Goal: Transaction & Acquisition: Purchase product/service

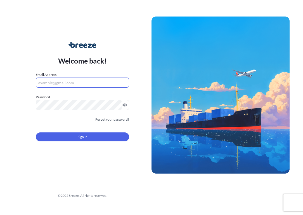
click at [98, 81] on input "Email Address" at bounding box center [82, 83] width 93 height 10
type input "[EMAIL_ADDRESS][DOMAIN_NAME]"
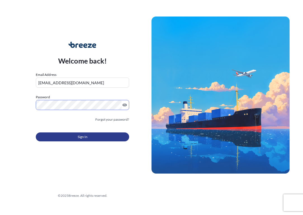
click at [65, 139] on button "Sign In" at bounding box center [82, 136] width 93 height 9
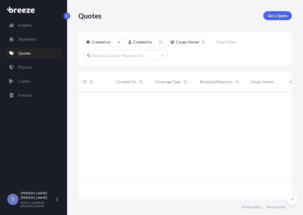
scroll to position [100, 207]
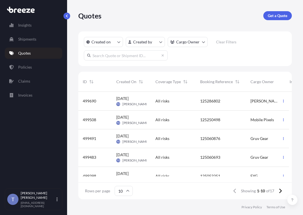
click at [133, 57] on input "text" at bounding box center [126, 55] width 84 height 10
type input "125060876"
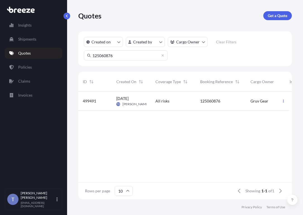
click at [178, 111] on div "All risks" at bounding box center [173, 101] width 45 height 19
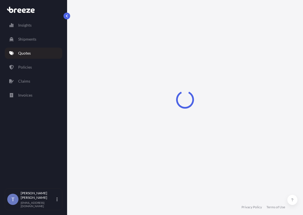
select select "Road"
select select "1"
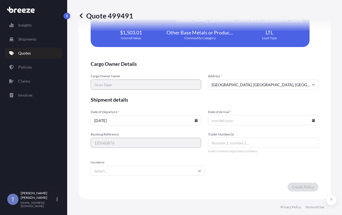
scroll to position [1358, 0]
click at [184, 119] on input "[DATE]" at bounding box center [146, 120] width 111 height 10
click at [288, 117] on input "Date of Arrival *" at bounding box center [263, 120] width 111 height 10
click at [303, 119] on icon at bounding box center [313, 120] width 3 height 3
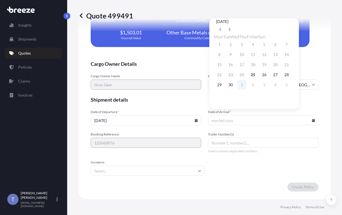
click at [245, 85] on button "1" at bounding box center [241, 84] width 9 height 9
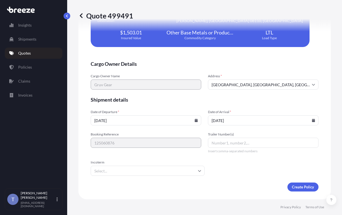
type input "[DATE]"
click at [273, 79] on input "[GEOGRAPHIC_DATA], [GEOGRAPHIC_DATA], [GEOGRAPHIC_DATA]" at bounding box center [263, 84] width 111 height 10
click at [232, 83] on input "Address *" at bounding box center [263, 84] width 111 height 10
paste input "37359 Industry Wa"
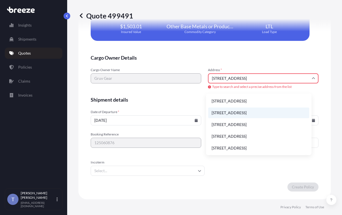
click at [262, 118] on li "[STREET_ADDRESS]" at bounding box center [258, 112] width 101 height 11
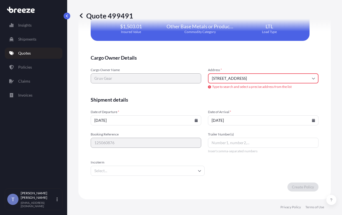
type input "[GEOGRAPHIC_DATA][PERSON_NAME], [GEOGRAPHIC_DATA]"
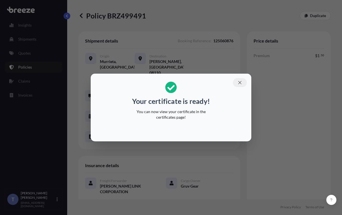
click at [242, 80] on icon "button" at bounding box center [239, 82] width 5 height 5
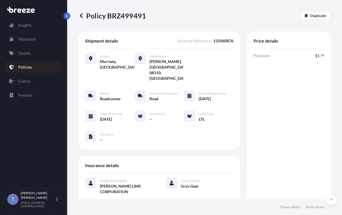
click at [201, 151] on div "Origin [GEOGRAPHIC_DATA], [GEOGRAPHIC_DATA] Destination [PERSON_NAME], [GEOGRAP…" at bounding box center [159, 100] width 148 height 104
drag, startPoint x: 110, startPoint y: 18, endPoint x: 146, endPoint y: 18, distance: 36.4
click at [146, 18] on p "Policy BRZ499491" at bounding box center [112, 15] width 68 height 9
copy p "BRZ499491"
click at [269, 122] on div "Premium $ 1 . 50 Total $ 1 . 50" at bounding box center [288, 154] width 71 height 203
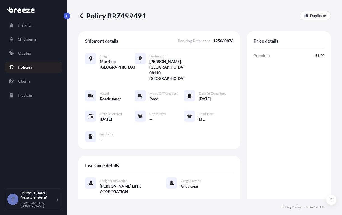
drag, startPoint x: 253, startPoint y: 25, endPoint x: 262, endPoint y: 37, distance: 14.8
click at [253, 26] on div "Policy BRZ499491 Duplicate" at bounding box center [204, 15] width 252 height 31
click at [262, 152] on div "Premium $ 1 . 50 Total $ 1 . 50" at bounding box center [288, 154] width 71 height 203
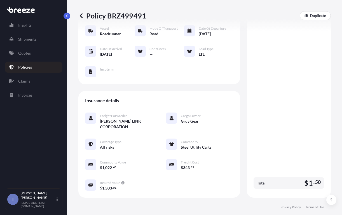
scroll to position [140, 0]
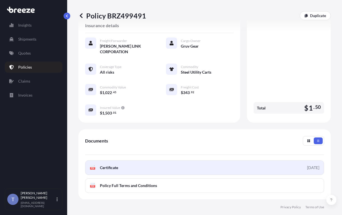
click at [192, 175] on link "PDF Certificate [DATE]" at bounding box center [204, 167] width 239 height 15
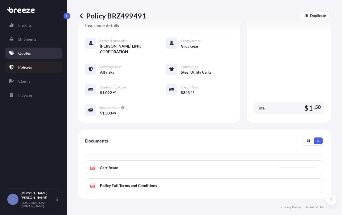
click at [34, 57] on link "Quotes" at bounding box center [34, 53] width 58 height 11
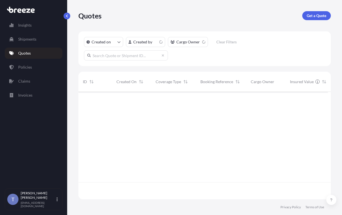
scroll to position [100, 245]
click at [132, 60] on input "text" at bounding box center [126, 55] width 84 height 10
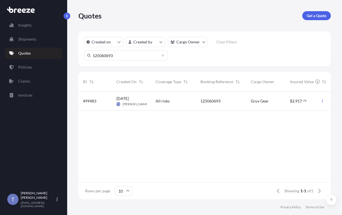
type input "125060693"
click at [148, 107] on div "[DATE] TO [PERSON_NAME]" at bounding box center [131, 101] width 39 height 19
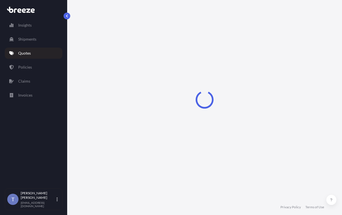
select select "Road"
select select "1"
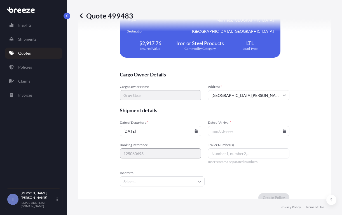
scroll to position [1275, 0]
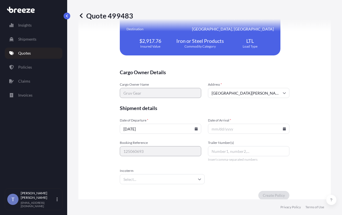
drag, startPoint x: 287, startPoint y: 81, endPoint x: 283, endPoint y: 85, distance: 4.9
click at [287, 81] on div "Cargo Owner Details Cargo Owner Name Gruv Gear Address * [STREET_ADDRESS] Shipm…" at bounding box center [205, 71] width 170 height 258
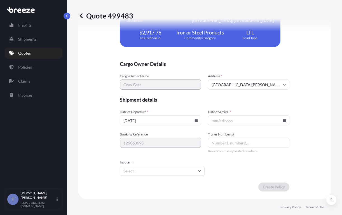
scroll to position [1410, 0]
drag, startPoint x: 263, startPoint y: 118, endPoint x: 283, endPoint y: 118, distance: 20.7
click at [264, 118] on input "Date of Arrival *" at bounding box center [248, 120] width 81 height 10
click at [284, 119] on icon at bounding box center [284, 120] width 3 height 3
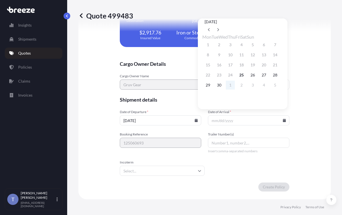
click at [234, 87] on button "1" at bounding box center [230, 85] width 9 height 9
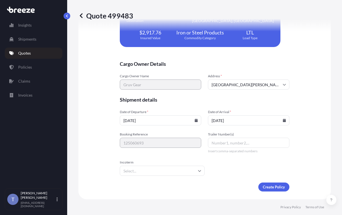
type input "[DATE]"
click at [281, 96] on span "Shipment details" at bounding box center [205, 99] width 170 height 7
click at [277, 166] on form "Cargo Owner Details Cargo Owner Name Gruv Gear Address * [STREET_ADDRESS] Shipm…" at bounding box center [205, 125] width 170 height 131
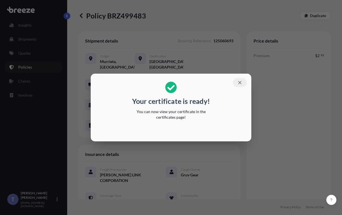
click at [241, 81] on icon "button" at bounding box center [239, 82] width 3 height 3
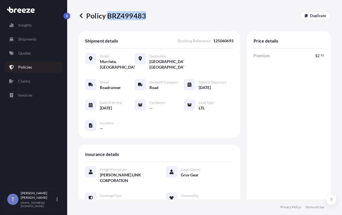
drag, startPoint x: 110, startPoint y: 18, endPoint x: 146, endPoint y: 18, distance: 36.4
click at [146, 18] on p "Policy BRZ499483" at bounding box center [112, 15] width 68 height 9
copy p "BRZ499483"
click at [232, 99] on div "Shipment details Booking Reference : 125060693 Origin [GEOGRAPHIC_DATA], [GEOGR…" at bounding box center [159, 84] width 162 height 107
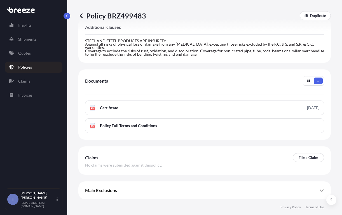
scroll to position [280, 0]
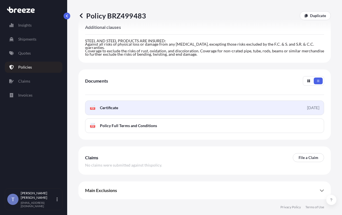
click at [231, 110] on link "PDF Certificate [DATE]" at bounding box center [204, 107] width 239 height 15
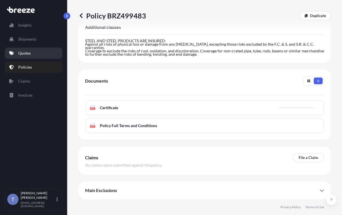
click at [29, 56] on p "Quotes" at bounding box center [24, 53] width 13 height 6
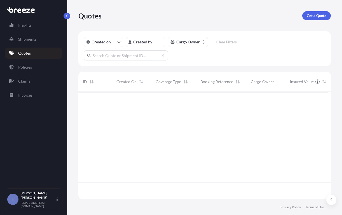
scroll to position [100, 245]
click at [303, 18] on p "Get a Quote" at bounding box center [317, 16] width 20 height 6
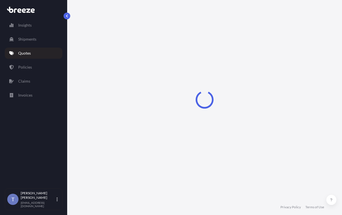
select select "Sea"
select select "1"
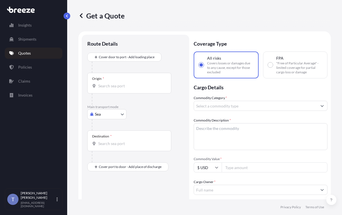
scroll to position [10, 0]
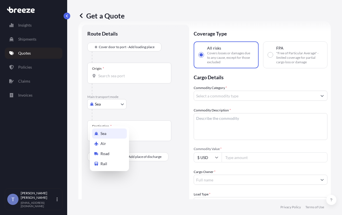
click at [119, 117] on body "Insights Shipments Quotes Policies Claims Invoices T [PERSON_NAME] [EMAIL_ADDRE…" at bounding box center [171, 128] width 342 height 257
click at [115, 159] on div "Road" at bounding box center [109, 154] width 35 height 10
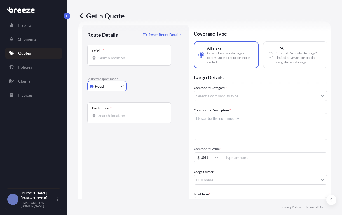
click at [127, 61] on input "Origin *" at bounding box center [131, 58] width 66 height 6
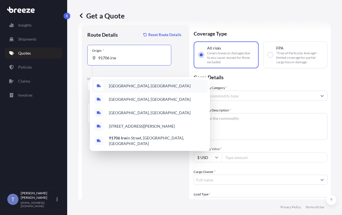
click at [138, 88] on span "[GEOGRAPHIC_DATA], [GEOGRAPHIC_DATA]" at bounding box center [150, 86] width 82 height 6
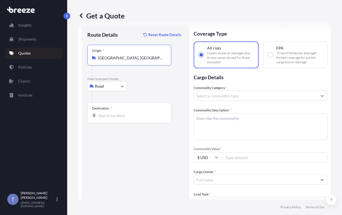
type input "[GEOGRAPHIC_DATA], [GEOGRAPHIC_DATA]"
click at [118, 118] on input "Destination *" at bounding box center [131, 116] width 66 height 6
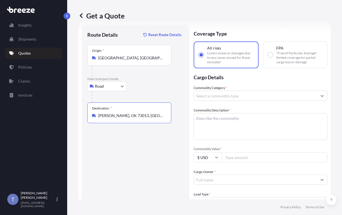
type input "[PERSON_NAME], OK 73013, [GEOGRAPHIC_DATA]"
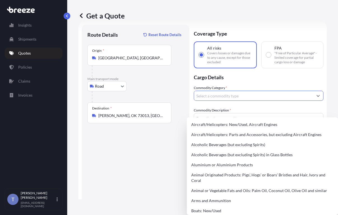
click at [221, 101] on input "Commodity Category *" at bounding box center [253, 96] width 119 height 10
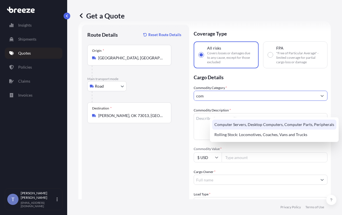
click at [235, 124] on div "Computer Servers, Desktop Computers, Computer Parts, Peripherals" at bounding box center [274, 124] width 124 height 10
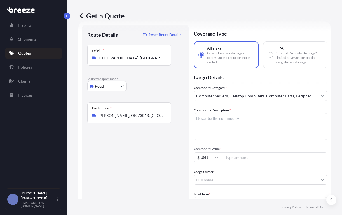
type input "Animal Originated Products: Pigs', Hogs' or Boars' Bristles and Hair, Ivory and…"
click at [250, 162] on input "Commodity Value *" at bounding box center [275, 157] width 106 height 10
paste input "1826.29"
type input "1826.29"
click at [245, 101] on input "Animal Originated Products: Pigs', Hogs' or Boars' Bristles and Hair, Ivory and…" at bounding box center [255, 96] width 123 height 10
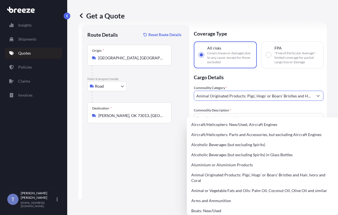
click at [245, 101] on input "Animal Originated Products: Pigs', Hogs' or Boars' Bristles and Hair, Ivory and…" at bounding box center [253, 96] width 119 height 10
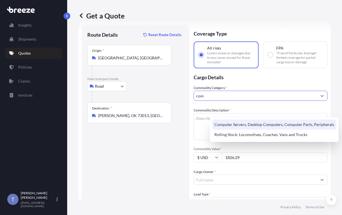
click at [238, 126] on div "Computer Servers, Desktop Computers, Computer Parts, Peripherals" at bounding box center [274, 124] width 124 height 10
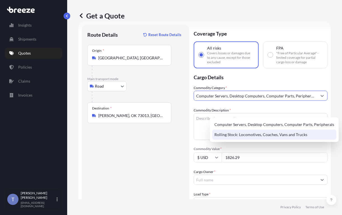
type input "Computer Servers, Desktop Computers, Computer Parts, Peripherals"
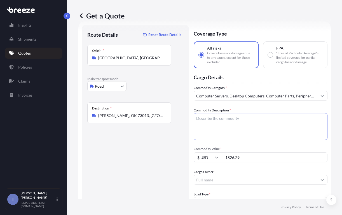
click at [233, 139] on textarea "Commodity Description *" at bounding box center [261, 126] width 134 height 27
drag, startPoint x: 222, startPoint y: 135, endPoint x: 209, endPoint y: 135, distance: 12.9
click at [209, 135] on form "Route Details Reset Route Details Place of loading Road Road Rail Origin * [GEO…" at bounding box center [204, 173] width 252 height 304
paste textarea "Extended Laptop Monitor"
type textarea "Extended Laptop Monitor"
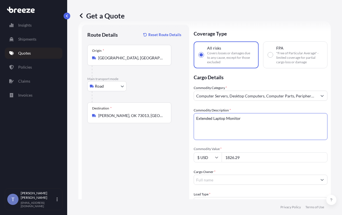
click at [189, 145] on div "Route Details Reset Route Details Place of loading Road Road Rail Origin * [GEO…" at bounding box center [135, 174] width 107 height 298
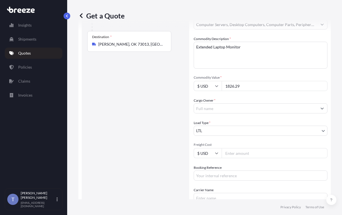
scroll to position [94, 0]
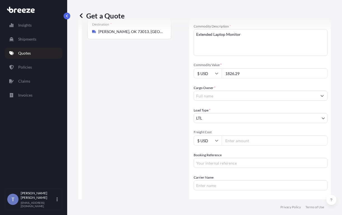
click at [233, 101] on input "Cargo Owner *" at bounding box center [255, 96] width 123 height 10
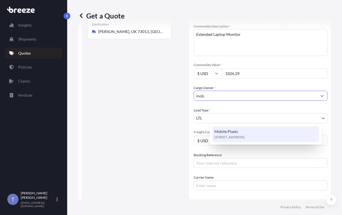
click at [237, 132] on span "Mobile Pixels" at bounding box center [226, 132] width 24 height 6
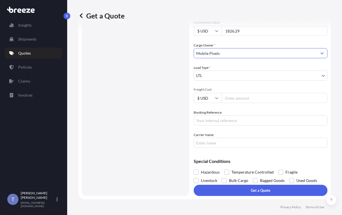
scroll to position [180, 0]
type input "Mobile Pixels"
click at [283, 170] on span at bounding box center [280, 172] width 5 height 5
click at [278, 168] on input "Fragile" at bounding box center [278, 168] width 0 height 0
click at [230, 138] on input "Carrier Name" at bounding box center [261, 143] width 134 height 10
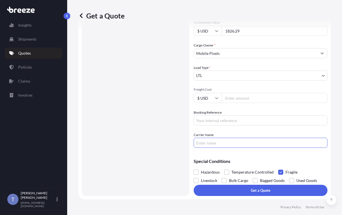
type input "EDI EXPRESS"
click at [248, 115] on input "Booking Reference" at bounding box center [261, 120] width 134 height 10
type input "125331703"
click at [259, 93] on input "Freight Cost" at bounding box center [275, 98] width 106 height 10
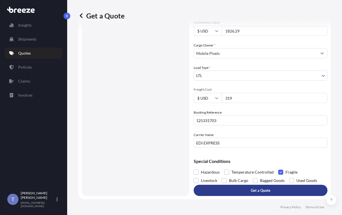
type input "319"
click at [259, 191] on button "Get a Quote" at bounding box center [261, 190] width 134 height 11
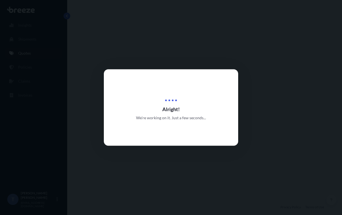
select select "Road"
select select "1"
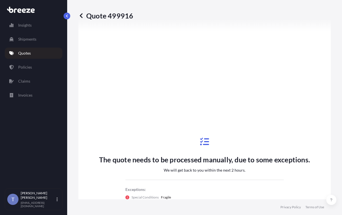
scroll to position [515, 0]
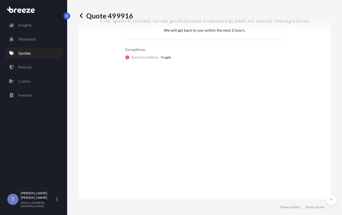
click at [34, 57] on link "Quotes" at bounding box center [34, 53] width 58 height 11
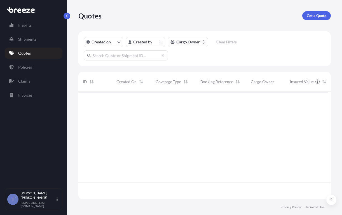
scroll to position [100, 245]
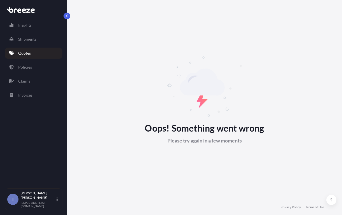
drag, startPoint x: 223, startPoint y: 159, endPoint x: 227, endPoint y: 146, distance: 14.0
click at [223, 158] on div "Oops! Something went wrong Please try again in a few moments" at bounding box center [204, 99] width 252 height 199
click at [228, 144] on div "Oops! Something went wrong Please try again in a few moments" at bounding box center [204, 99] width 252 height 199
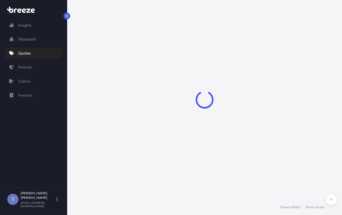
select select "Road"
select select "1"
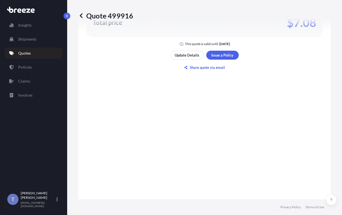
scroll to position [632, 0]
click at [275, 36] on div "Total price $7.08" at bounding box center [204, 21] width 237 height 29
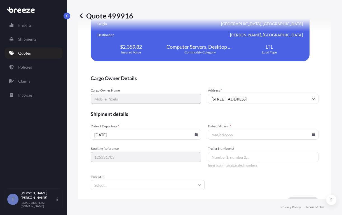
scroll to position [1284, 0]
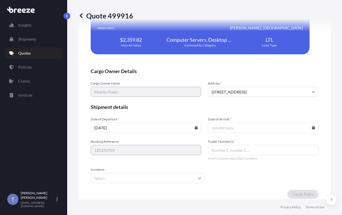
drag, startPoint x: 186, startPoint y: 28, endPoint x: 187, endPoint y: 31, distance: 3.4
click at [186, 29] on div "Quote 499916" at bounding box center [204, 15] width 252 height 31
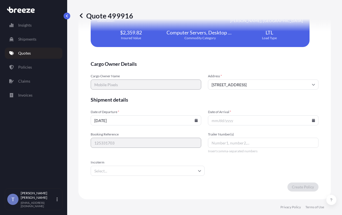
scroll to position [1396, 0]
click at [196, 125] on input "[DATE]" at bounding box center [146, 120] width 111 height 10
click at [194, 122] on icon at bounding box center [195, 120] width 3 height 3
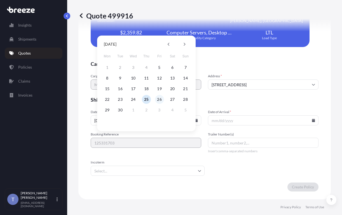
click at [161, 101] on button "26" at bounding box center [159, 99] width 9 height 9
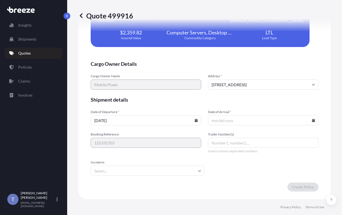
type input "09/26/2025"
click at [290, 125] on input "Date of Arrival *" at bounding box center [263, 120] width 111 height 10
click at [308, 125] on input "Date of Arrival *" at bounding box center [263, 120] width 111 height 10
click at [312, 122] on icon at bounding box center [313, 120] width 3 height 3
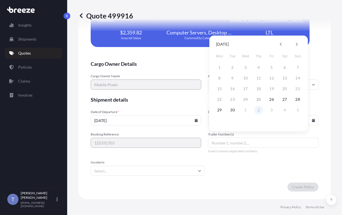
click at [259, 109] on button "2" at bounding box center [258, 109] width 9 height 9
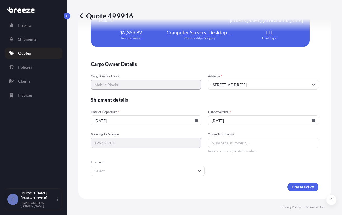
type input "10/02/2025"
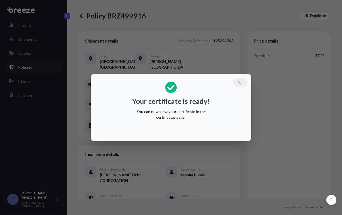
click at [242, 81] on icon "button" at bounding box center [239, 82] width 5 height 5
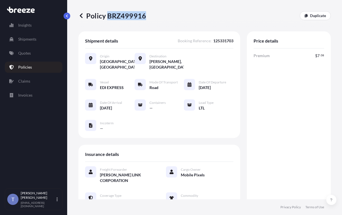
drag, startPoint x: 111, startPoint y: 19, endPoint x: 146, endPoint y: 21, distance: 35.0
click at [146, 20] on p "Policy BRZ499916" at bounding box center [112, 15] width 68 height 9
copy p "BRZ499916"
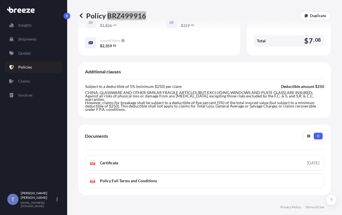
scroll to position [287, 0]
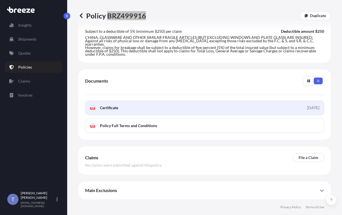
click at [228, 103] on link "PDF Certificate [DATE]" at bounding box center [204, 107] width 239 height 15
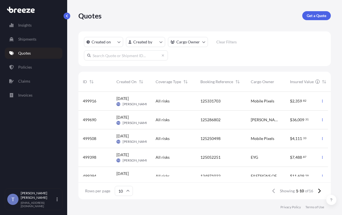
scroll to position [100, 245]
